Goal: Transaction & Acquisition: Purchase product/service

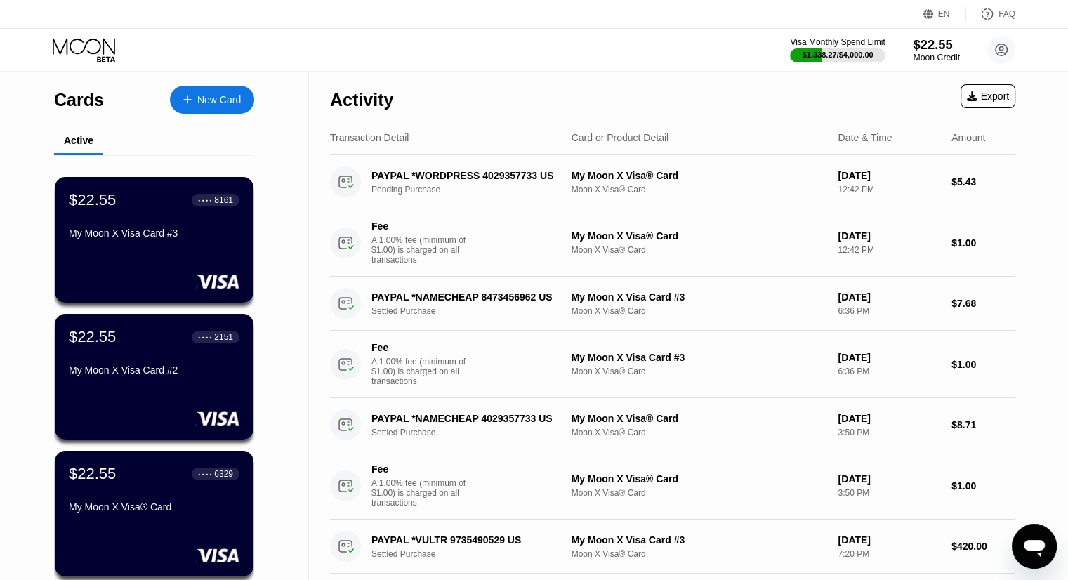
click at [932, 51] on div "$22.55" at bounding box center [936, 44] width 47 height 15
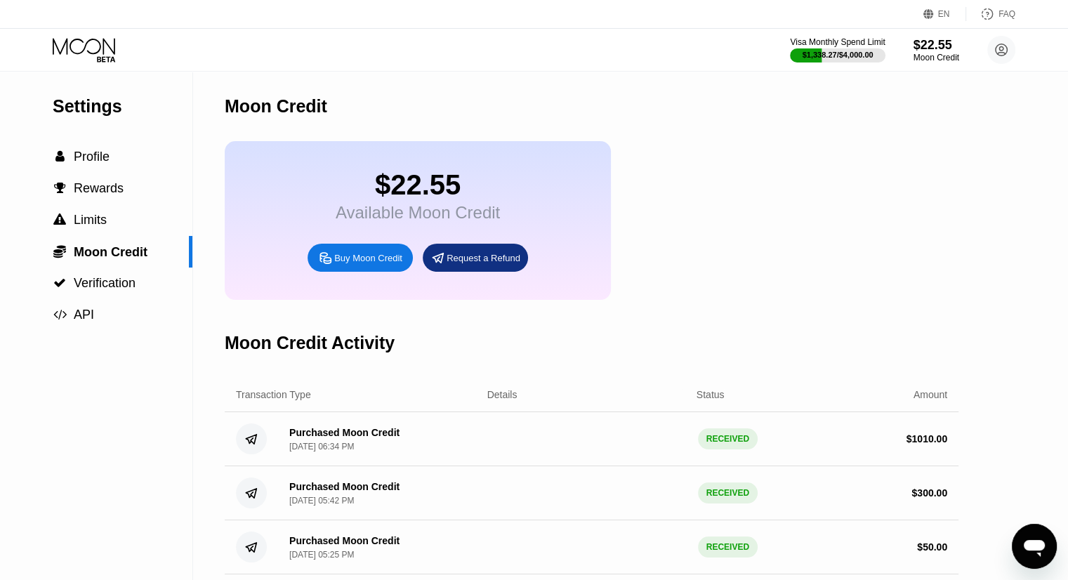
click at [386, 264] on div "Buy Moon Credit" at bounding box center [368, 258] width 68 height 12
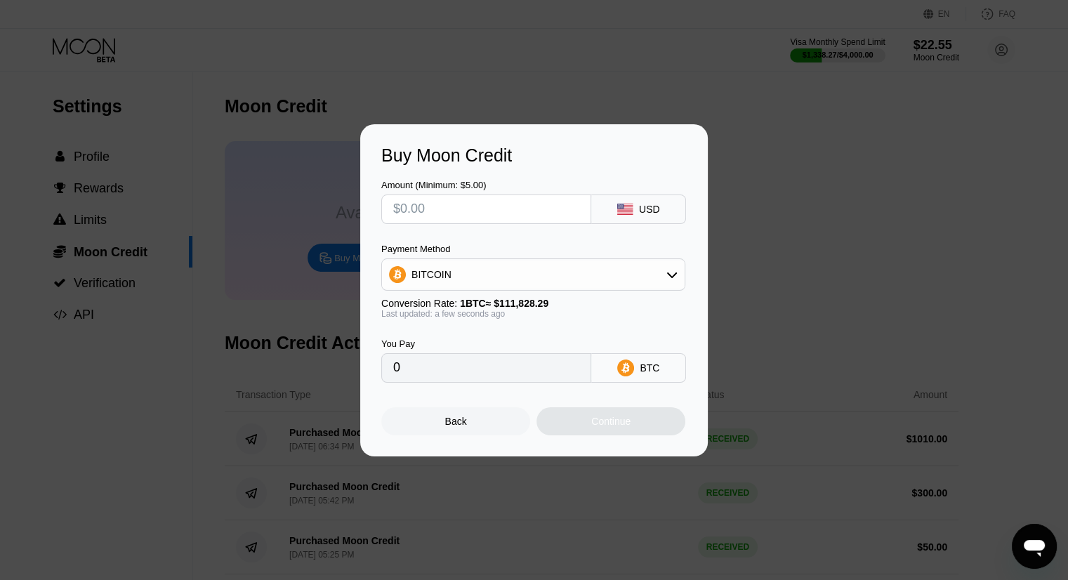
click at [509, 211] on input "text" at bounding box center [486, 209] width 186 height 28
type input "$3"
type input "0.00002683"
type input "$30"
type input "0.00026827"
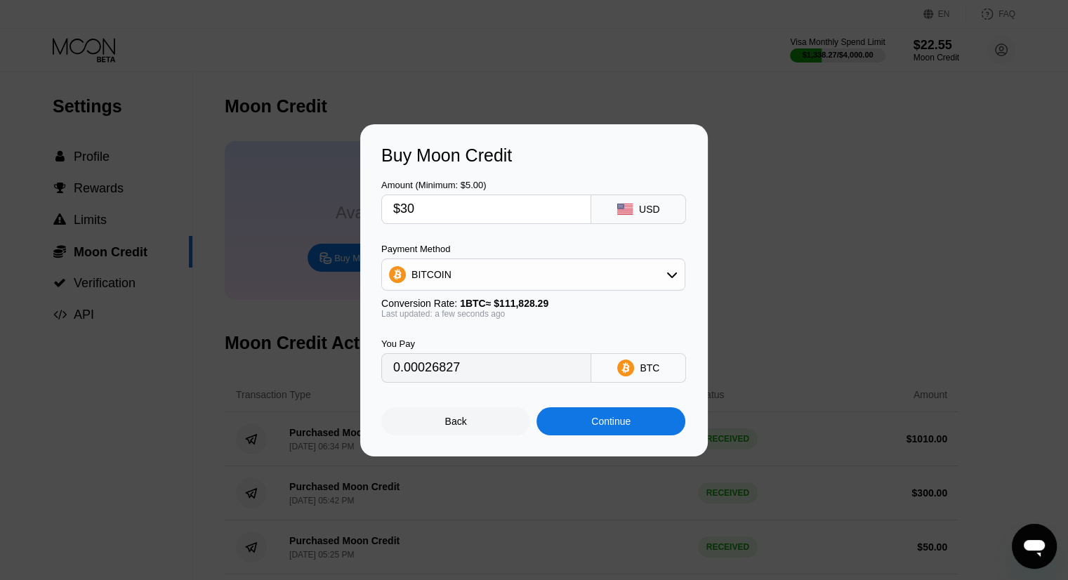
type input "$300"
type input "0.00268269"
drag, startPoint x: 407, startPoint y: 211, endPoint x: 428, endPoint y: 209, distance: 21.2
click at [428, 209] on input "$300" at bounding box center [486, 209] width 186 height 28
type input "$35"
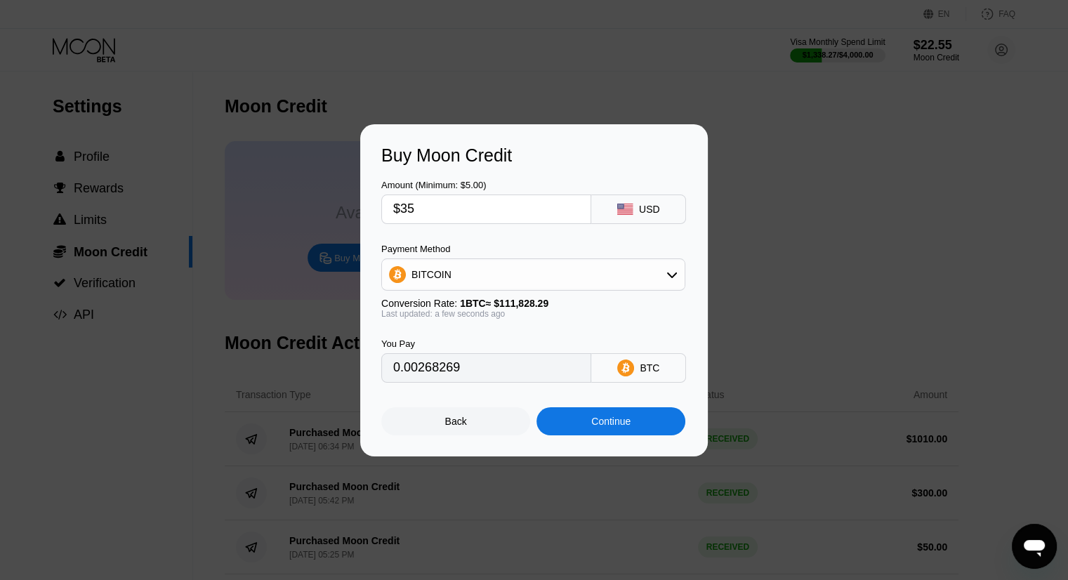
type input "0.00031298"
type input "$350"
type input "0.00312980"
click at [412, 209] on input "$350" at bounding box center [486, 209] width 186 height 28
type input "$350"
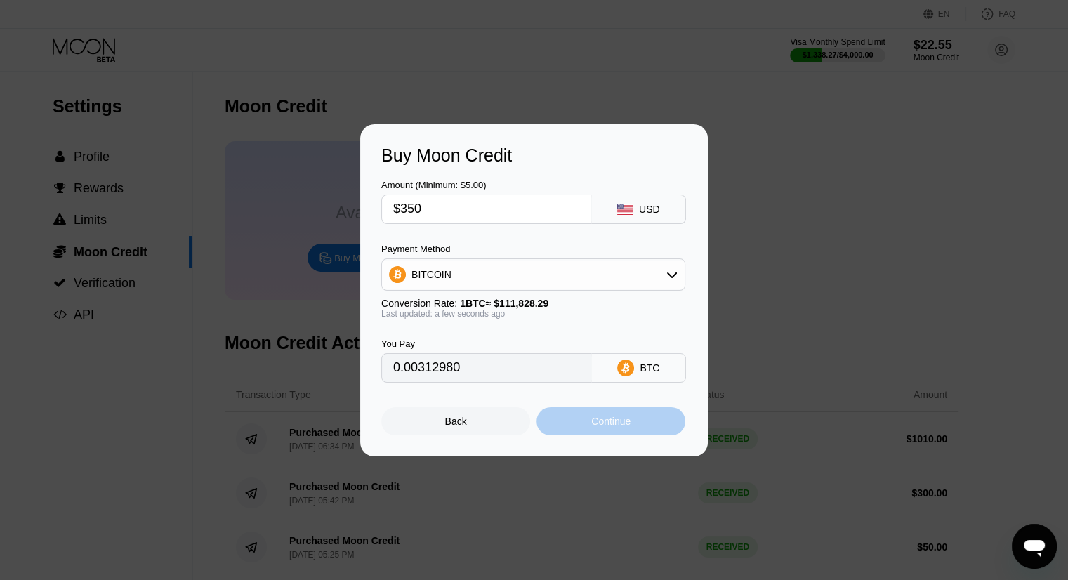
click at [612, 434] on div "Continue" at bounding box center [611, 421] width 149 height 28
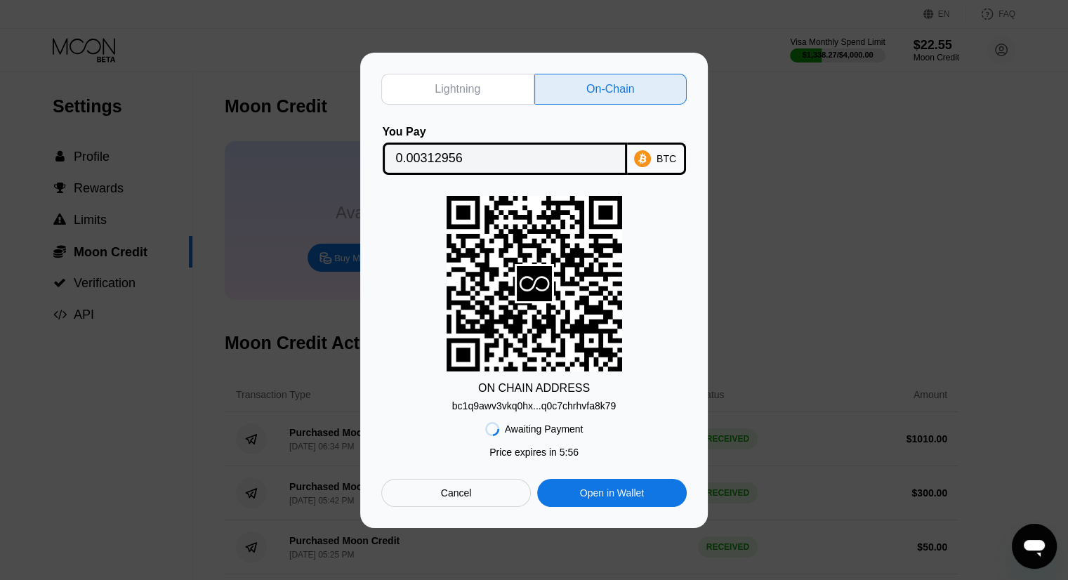
click at [657, 155] on div "BTC" at bounding box center [656, 159] width 59 height 32
click at [703, 474] on div "Lightning On-Chain You Pay 0.00312956 BTC ON CHAIN ADDRESS bc1q9awv3vkq0hx...q0…" at bounding box center [534, 290] width 348 height 475
click at [567, 399] on div "bc1q9awv3vkq0hx...q0c7chrhvfa8k79" at bounding box center [534, 403] width 164 height 17
click at [702, 475] on div "Lightning On-Chain You Pay 0.00312956 BTC ON CHAIN ADDRESS bc1q9awv3vkq0hx...q0…" at bounding box center [534, 290] width 348 height 475
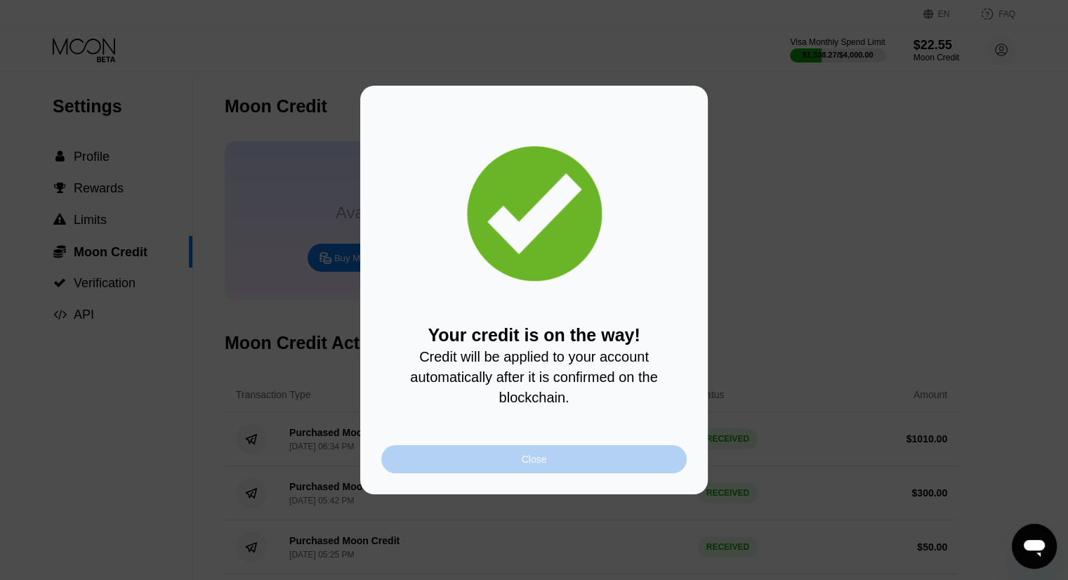
click at [598, 467] on div "Close" at bounding box center [534, 459] width 306 height 28
